Goal: Use online tool/utility: Utilize a website feature to perform a specific function

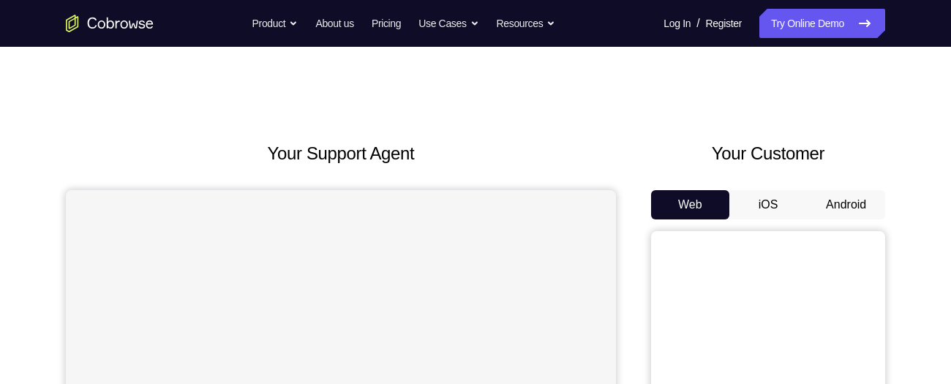
click at [847, 203] on button "Android" at bounding box center [846, 204] width 78 height 29
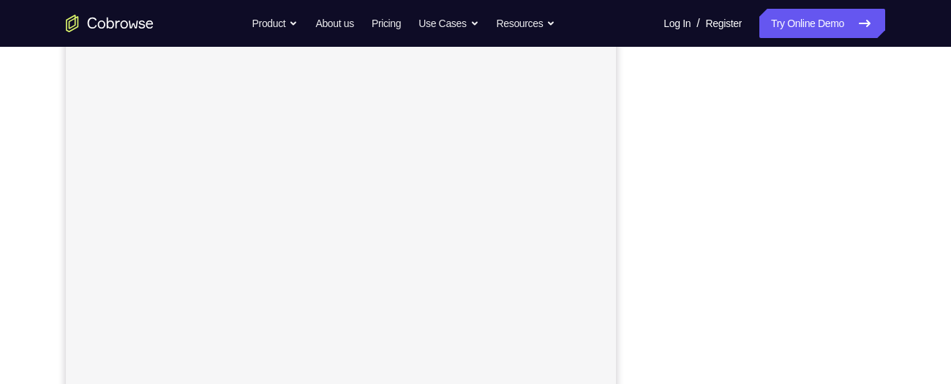
scroll to position [227, 0]
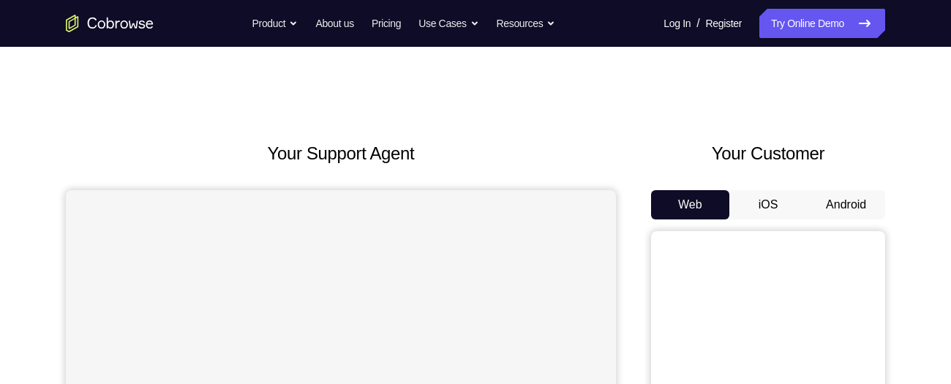
click at [843, 203] on button "Android" at bounding box center [846, 204] width 78 height 29
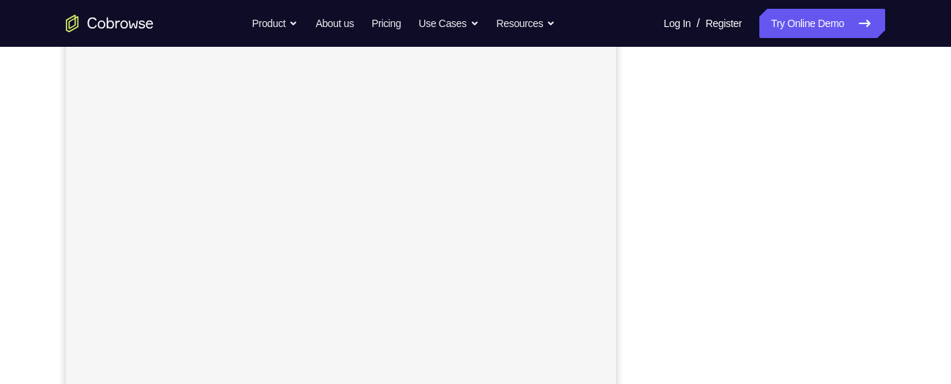
scroll to position [290, 0]
